Goal: Task Accomplishment & Management: Complete application form

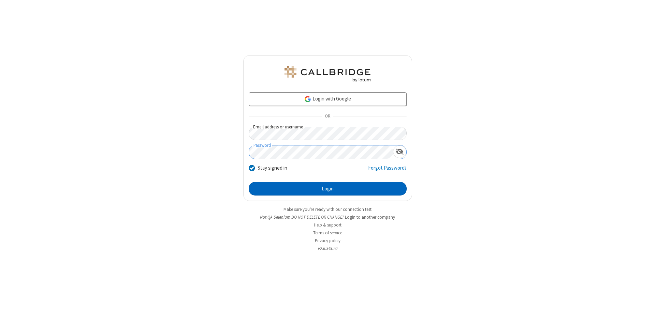
click at [327, 189] on button "Login" at bounding box center [328, 189] width 158 height 14
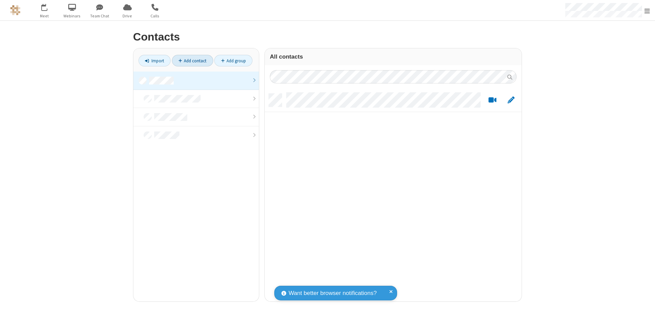
click at [192, 61] on link "Add contact" at bounding box center [192, 61] width 41 height 12
